Goal: Task Accomplishment & Management: Use online tool/utility

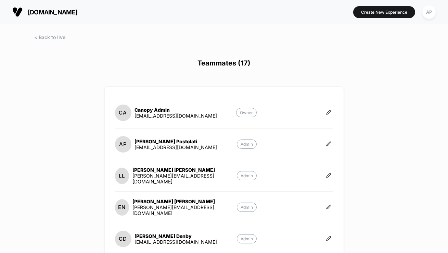
click at [53, 40] on div at bounding box center [224, 43] width 448 height 17
click at [50, 38] on span at bounding box center [49, 37] width 31 height 6
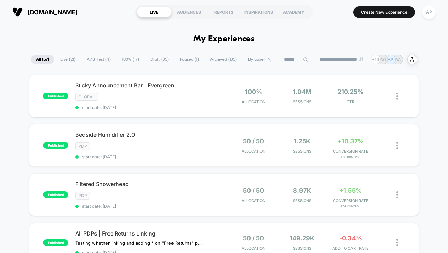
click at [94, 62] on span "A/B Test ( 4 )" at bounding box center [99, 59] width 34 height 9
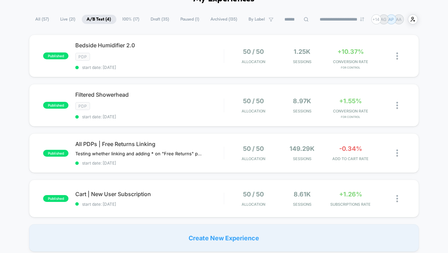
scroll to position [47, 0]
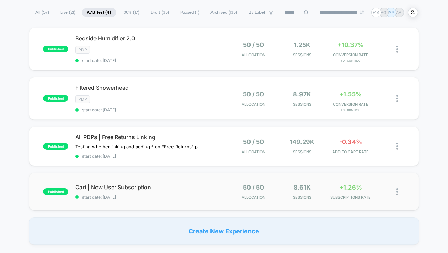
click at [175, 201] on div "published Cart | New User Subscription start date: [DATE] 50 / 50 Allocation 8.…" at bounding box center [224, 192] width 390 height 38
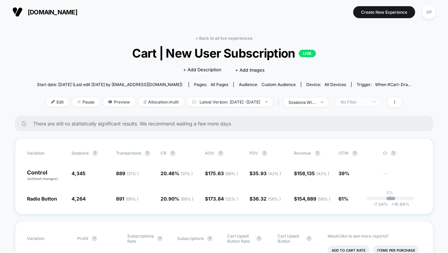
click at [375, 104] on span "No Filter" at bounding box center [358, 101] width 45 height 9
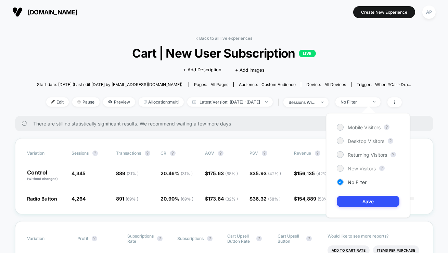
click at [354, 165] on div "New Visitors" at bounding box center [356, 168] width 39 height 7
click at [349, 197] on button "Save" at bounding box center [368, 201] width 63 height 11
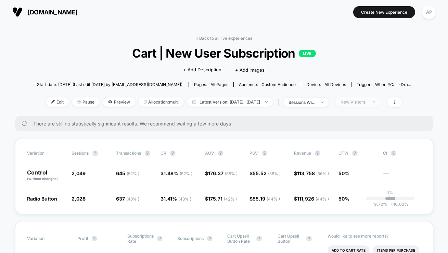
click at [368, 98] on span "New Visitors" at bounding box center [358, 101] width 45 height 9
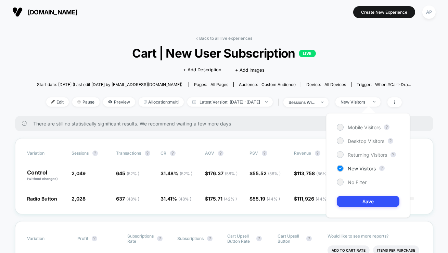
click at [354, 158] on div "Returning Visitors" at bounding box center [362, 154] width 50 height 7
click at [361, 207] on div "Mobile Visitors ? Desktop Visitors ? Returning Visitors ? New Visitors ? No Fil…" at bounding box center [369, 165] width 84 height 104
click at [361, 206] on button "Save" at bounding box center [368, 201] width 63 height 11
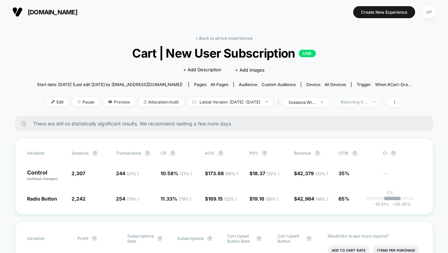
click at [368, 101] on div "Returning Visitors" at bounding box center [354, 101] width 27 height 5
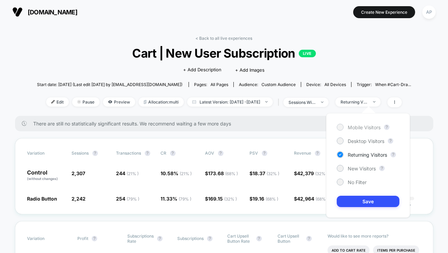
click at [361, 124] on span "Mobile Visitors" at bounding box center [364, 127] width 33 height 6
click at [364, 200] on button "Save" at bounding box center [368, 201] width 63 height 11
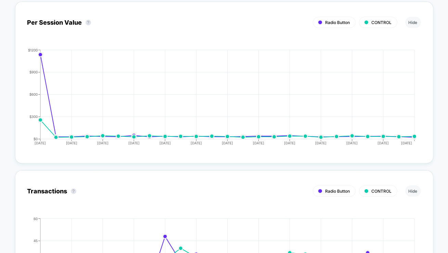
scroll to position [1346, 0]
